Goal: Find specific page/section: Find specific page/section

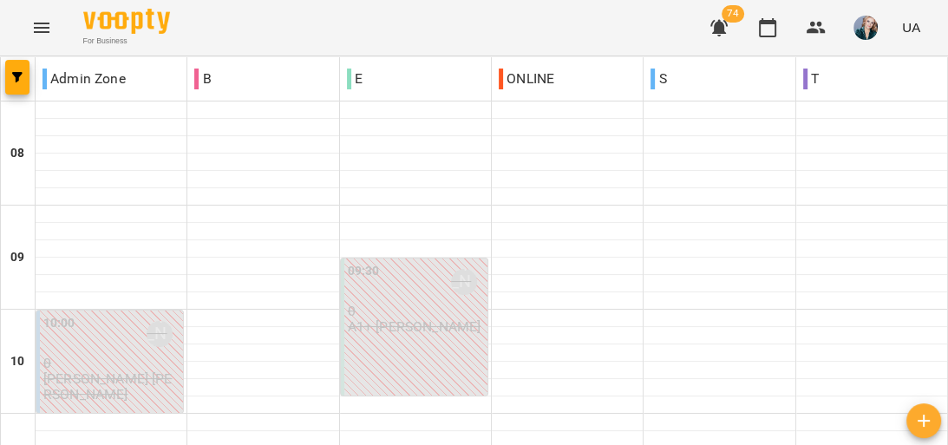
scroll to position [1228, 0]
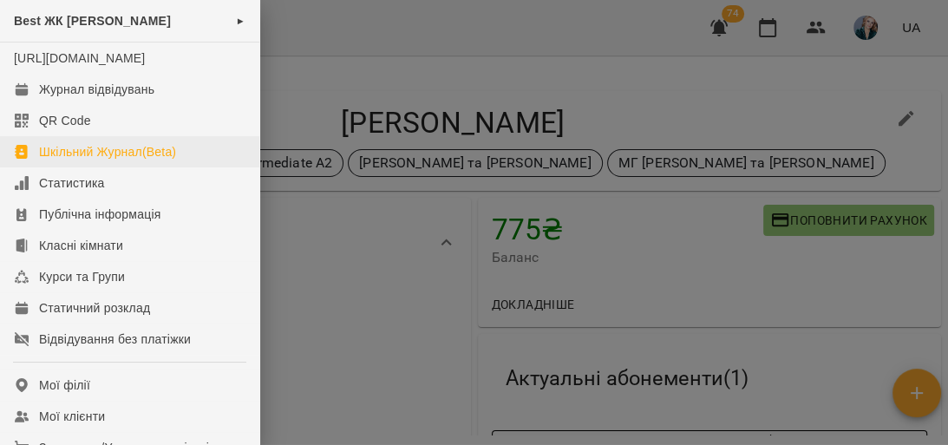
scroll to position [208, 0]
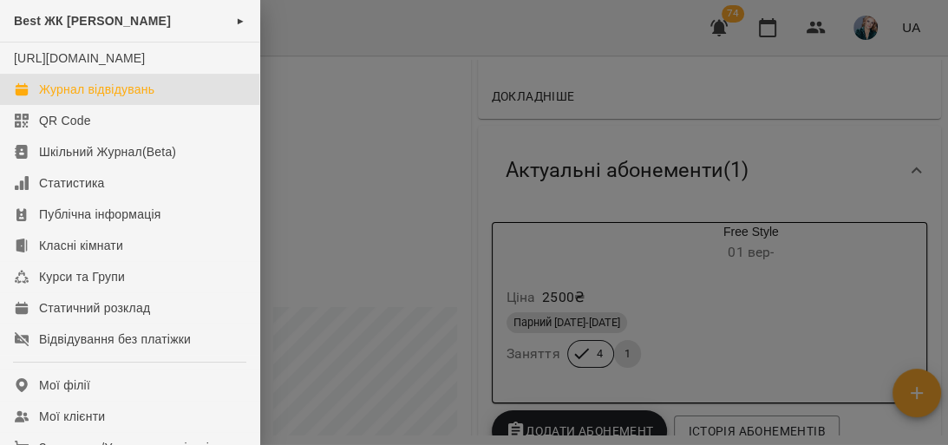
click at [98, 98] on div "Журнал відвідувань" at bounding box center [96, 89] width 115 height 17
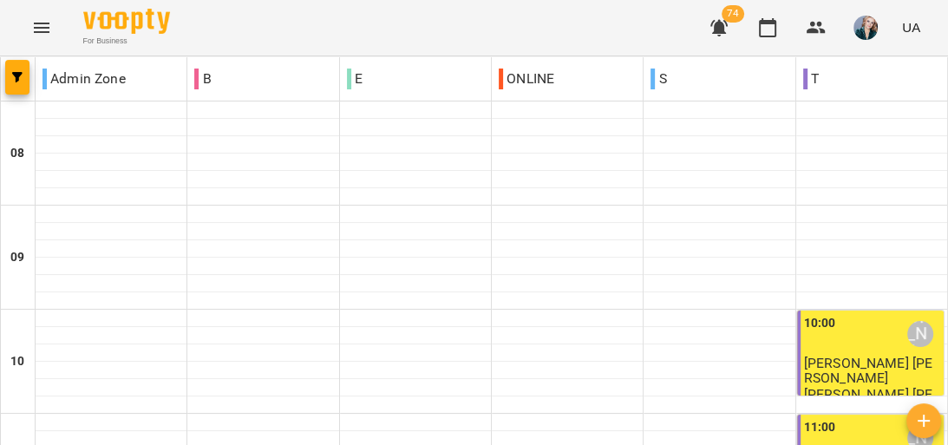
scroll to position [1090, 0]
